Goal: Find specific page/section: Find specific page/section

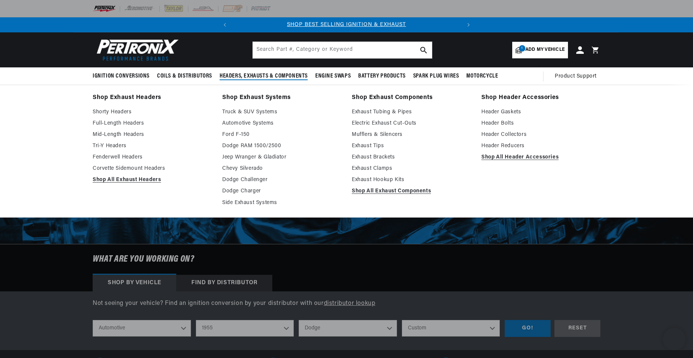
select select "1955"
select select "Dodge"
select select "Custom"
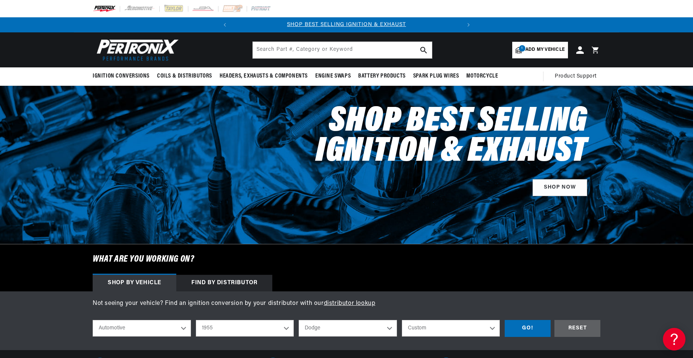
click at [223, 53] on header "BETTER SEARCH RESULTS Add your vehicle's year, make, and model to find parts be…" at bounding box center [346, 49] width 545 height 35
click at [542, 49] on span "Add my vehicle" at bounding box center [544, 49] width 39 height 7
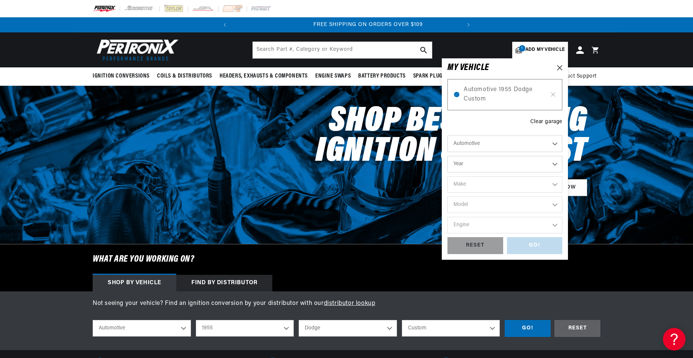
scroll to position [0, 228]
click at [465, 163] on select "Year 2026 2025 2024 2023 2022 2021 2020 2019 2018 2017 2016 2015 2014 2013 2012…" at bounding box center [504, 164] width 115 height 17
click at [555, 164] on select "Year 2026 2025 2024 2023 2022 2021 2020 2019 2018 2017 2016 2015 2014 2013 2012…" at bounding box center [504, 164] width 115 height 17
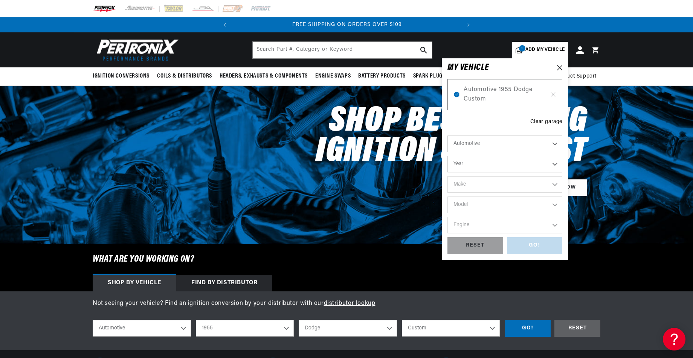
click at [555, 164] on select "Year 2026 2025 2024 2023 2022 2021 2020 2019 2018 2017 2016 2015 2014 2013 2012…" at bounding box center [504, 164] width 115 height 17
select select "1952"
click at [447, 156] on select "Year 2026 2025 2024 2023 2022 2021 2020 2019 2018 2017 2016 2015 2014 2013 2012…" at bounding box center [504, 164] width 115 height 17
select select "1952"
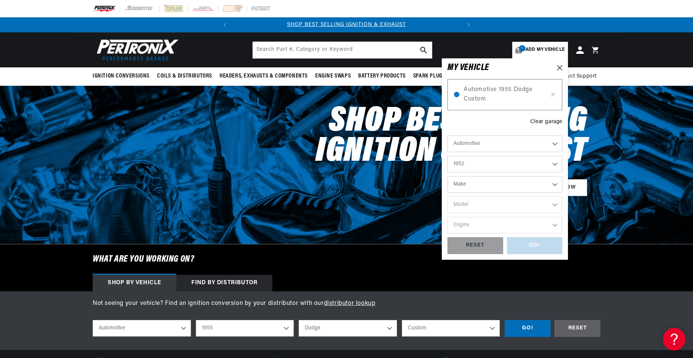
click at [474, 185] on select "Make Aston Martin Austin Buick Cadillac Chevrolet Chrysler Citroen Crosley Ford…" at bounding box center [504, 184] width 115 height 17
click at [556, 184] on select "Make Aston Martin Austin Buick Cadillac Chevrolet Chrysler Citroen Crosley Ford…" at bounding box center [504, 184] width 115 height 17
click at [553, 185] on select "Make Aston Martin Austin Buick Cadillac Chevrolet Chrysler Citroen Crosley Ford…" at bounding box center [504, 184] width 115 height 17
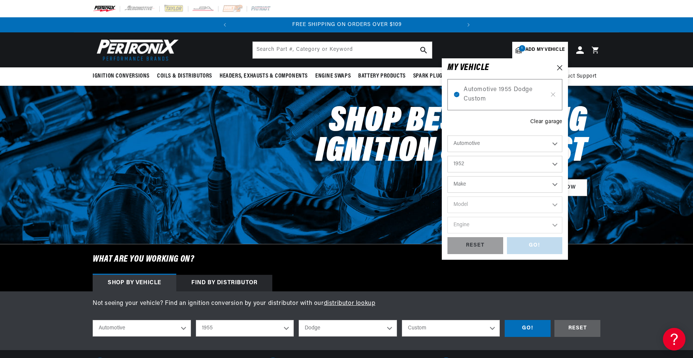
click at [471, 189] on select "Make Aston Martin Austin Buick Cadillac Chevrolet Chrysler Citroen Crosley Ford…" at bounding box center [504, 184] width 115 height 17
click at [287, 328] on select "2026 2025 2024 2023 2022 2021 2020 2019 2018 2017 2016 2015 2014 2013 2012 2011…" at bounding box center [245, 328] width 98 height 17
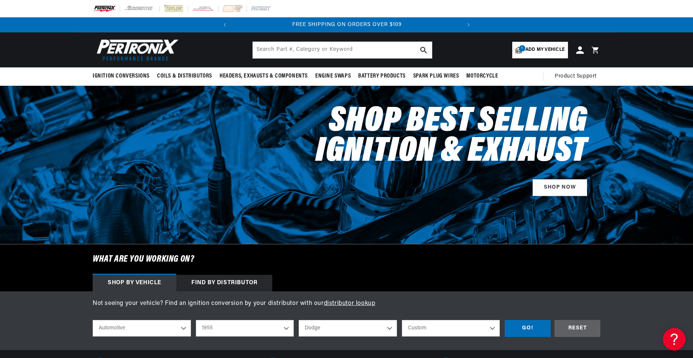
click at [287, 328] on select "2026 2025 2024 2023 2022 2021 2020 2019 2018 2017 2016 2015 2014 2013 2012 2011…" at bounding box center [245, 328] width 98 height 17
click at [196, 320] on select "2026 2025 2024 2023 2022 2021 2020 2019 2018 2017 2016 2015 2014 2013 2012 2011…" at bounding box center [245, 328] width 98 height 17
select select "1952"
select select "Make"
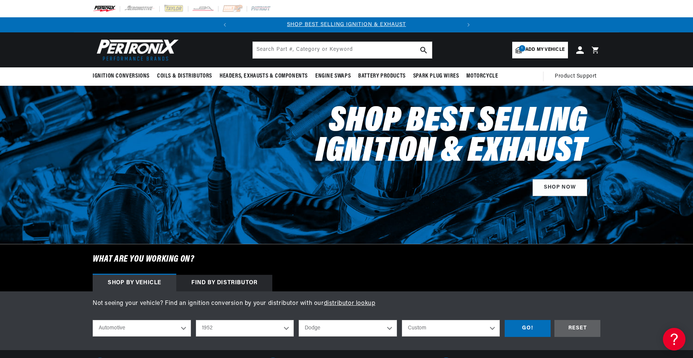
select select "Model"
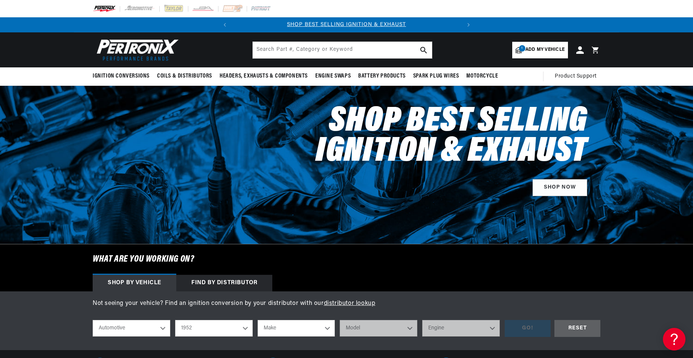
click at [325, 328] on select "Make Aston Martin Austin Buick Cadillac Chevrolet Chrysler Citroen Crosley Ford…" at bounding box center [297, 328] width 78 height 17
click at [222, 56] on header "BETTER SEARCH RESULTS Add your vehicle's year, make, and model to find parts be…" at bounding box center [346, 49] width 545 height 35
click at [580, 51] on icon at bounding box center [580, 50] width 8 height 8
